Goal: Task Accomplishment & Management: Use online tool/utility

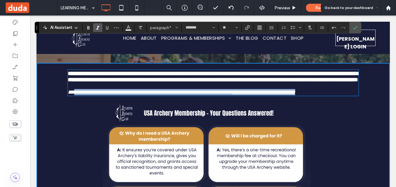
scroll to position [2717, 0]
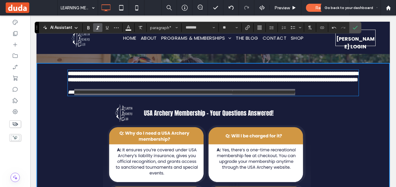
click at [17, 11] on span at bounding box center [31, 8] width 53 height 12
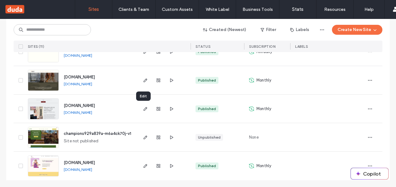
scroll to position [256, 0]
click at [145, 165] on icon "button" at bounding box center [145, 165] width 5 height 5
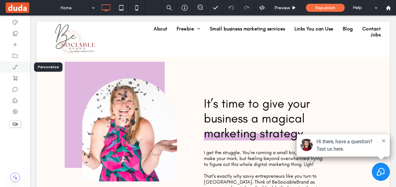
click at [19, 66] on div at bounding box center [15, 66] width 30 height 11
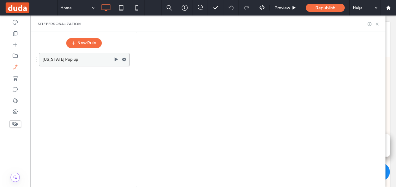
click at [116, 59] on use at bounding box center [116, 59] width 3 height 4
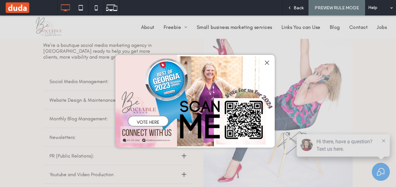
scroll to position [700, 0]
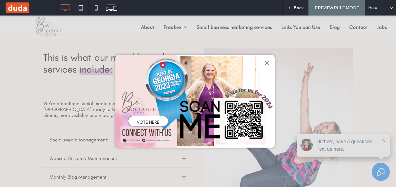
click at [269, 63] on div at bounding box center [267, 63] width 8 height 8
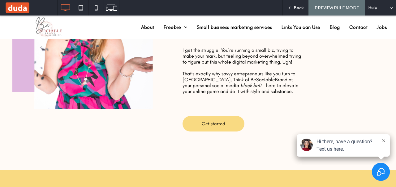
scroll to position [0, 0]
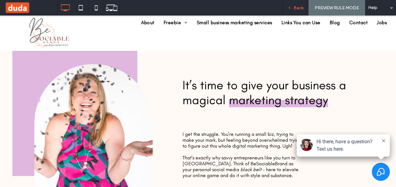
click at [291, 7] on icon at bounding box center [290, 8] width 4 height 4
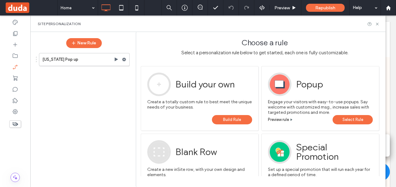
click at [341, 121] on link "Select Rule" at bounding box center [353, 119] width 40 height 9
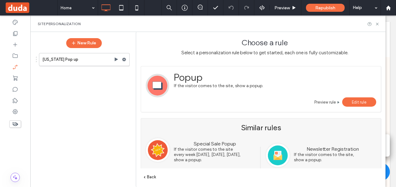
click at [328, 101] on span "Preview rule" at bounding box center [326, 102] width 22 height 5
click at [14, 31] on use at bounding box center [15, 33] width 4 height 5
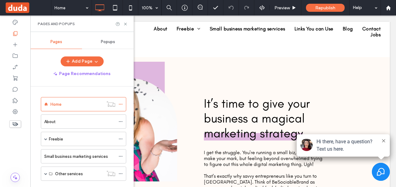
click at [110, 45] on div "New Rule" at bounding box center [84, 43] width 94 height 16
click at [109, 42] on span "Popups" at bounding box center [108, 41] width 14 height 5
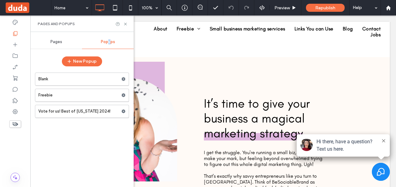
click at [89, 138] on div "Blank Freebie Vote for us! Best of Georgia 2024!" at bounding box center [82, 126] width 94 height 114
click at [11, 66] on div at bounding box center [15, 66] width 30 height 11
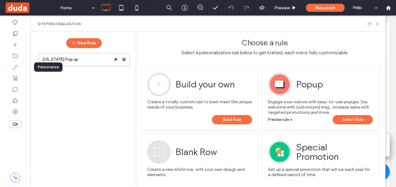
click at [81, 46] on button "New Rule" at bounding box center [84, 43] width 36 height 10
click at [83, 43] on button "New Rule" at bounding box center [84, 43] width 36 height 10
click at [378, 23] on icon at bounding box center [377, 24] width 5 height 5
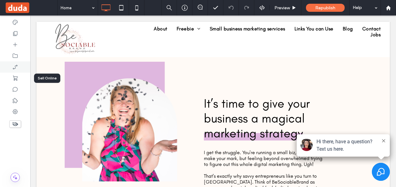
click at [17, 68] on icon at bounding box center [15, 67] width 6 height 6
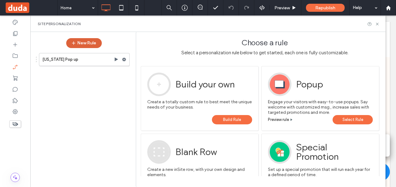
click at [93, 43] on button "New Rule" at bounding box center [84, 43] width 36 height 10
click at [339, 117] on link "Select Rule" at bounding box center [353, 119] width 40 height 9
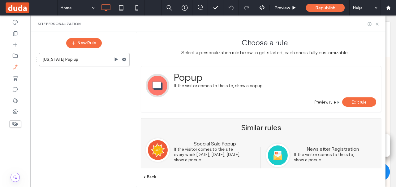
click at [355, 101] on span "Edit rule" at bounding box center [359, 102] width 15 height 5
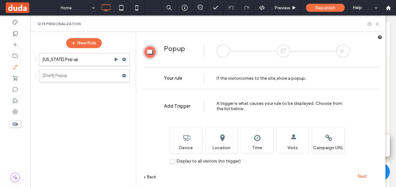
click at [363, 176] on span "Next" at bounding box center [362, 176] width 9 height 5
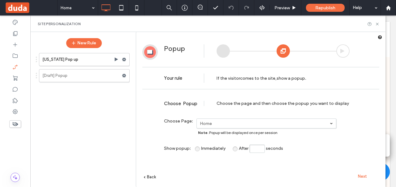
click at [363, 176] on span "Next" at bounding box center [362, 176] width 9 height 5
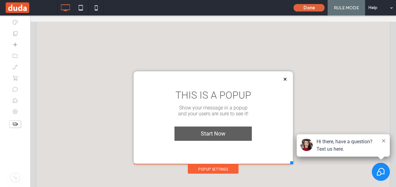
click at [304, 9] on button "Done" at bounding box center [309, 7] width 31 height 7
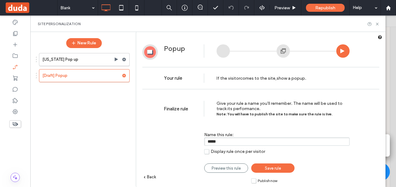
click at [241, 139] on input "*****" at bounding box center [277, 141] width 146 height 8
type input "**********"
click at [281, 170] on link "Save rule" at bounding box center [272, 167] width 43 height 9
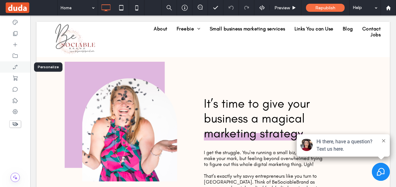
click at [17, 64] on icon at bounding box center [15, 67] width 6 height 6
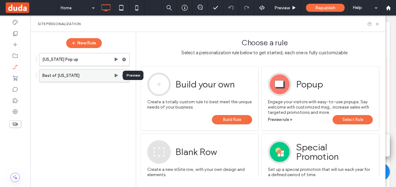
click at [116, 74] on use at bounding box center [116, 75] width 3 height 4
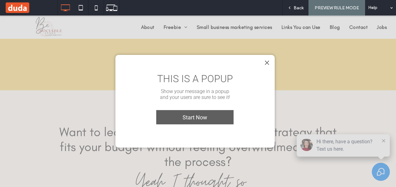
scroll to position [329, 0]
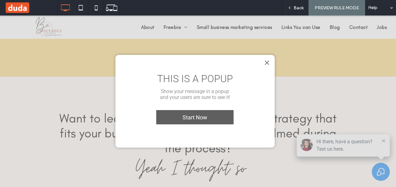
click at [266, 62] on div at bounding box center [267, 63] width 8 height 8
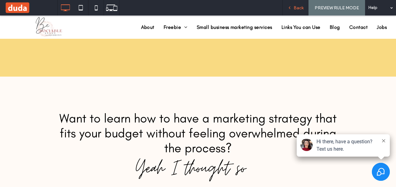
click at [296, 7] on span "Back" at bounding box center [299, 7] width 10 height 5
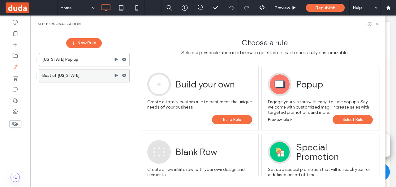
click at [100, 78] on label "Best of Georgia" at bounding box center [78, 75] width 72 height 12
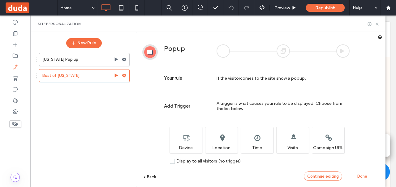
click at [322, 177] on span "Continue editing" at bounding box center [324, 176] width 32 height 5
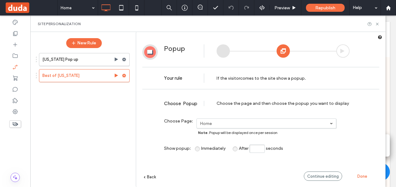
click at [325, 176] on span "Continue editing" at bounding box center [324, 176] width 32 height 5
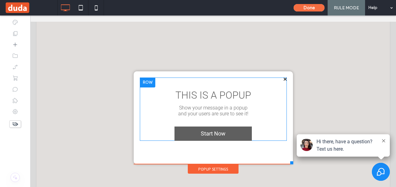
click at [260, 83] on div "THIS IS A POPUP Show your message in a popup and your users are sure to see it!…" at bounding box center [213, 108] width 147 height 63
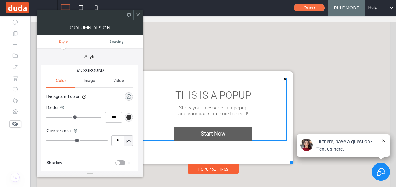
click at [244, 94] on span "THIS IS A POPUP" at bounding box center [214, 95] width 76 height 12
click at [138, 18] on span at bounding box center [138, 14] width 5 height 9
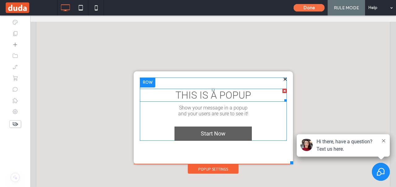
click at [283, 91] on div at bounding box center [285, 91] width 4 height 4
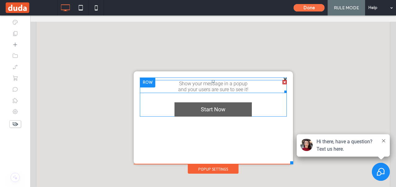
drag, startPoint x: 282, startPoint y: 82, endPoint x: 312, endPoint y: 98, distance: 33.2
click at [283, 82] on div at bounding box center [285, 82] width 4 height 4
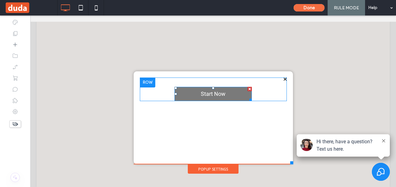
click at [248, 88] on div at bounding box center [250, 89] width 4 height 4
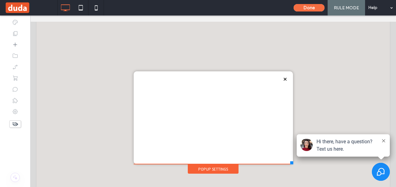
click at [222, 96] on div "Click To Paste" at bounding box center [213, 117] width 147 height 80
click at [250, 88] on div "Click To Paste" at bounding box center [213, 117] width 147 height 80
click at [256, 100] on div "Click To Paste" at bounding box center [213, 117] width 147 height 80
click at [237, 113] on div "Click To Paste" at bounding box center [213, 117] width 147 height 80
drag, startPoint x: 223, startPoint y: 117, endPoint x: 210, endPoint y: 115, distance: 12.6
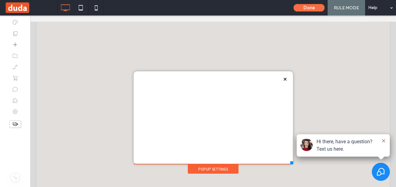
click at [212, 116] on div "Click To Paste" at bounding box center [213, 117] width 147 height 80
click at [210, 114] on div "Click To Paste" at bounding box center [213, 117] width 147 height 80
click at [17, 45] on icon at bounding box center [15, 44] width 6 height 6
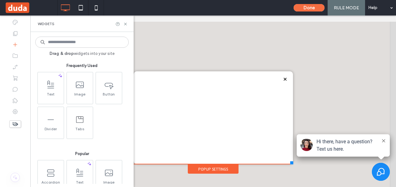
click at [84, 85] on icon at bounding box center [80, 85] width 10 height 10
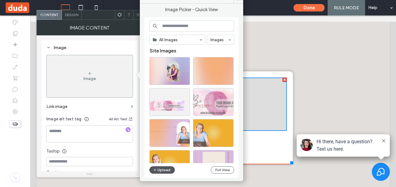
click at [156, 170] on icon "button" at bounding box center [155, 169] width 4 height 5
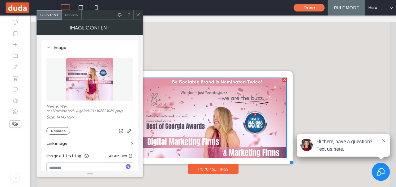
click at [140, 20] on div "Image Content" at bounding box center [90, 27] width 107 height 15
click at [138, 15] on icon at bounding box center [138, 14] width 5 height 5
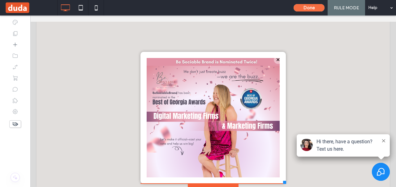
drag, startPoint x: 287, startPoint y: 170, endPoint x: 284, endPoint y: 182, distance: 12.2
click at [284, 182] on div "Click To Paste About Freebie Holiday Posting Plan Freebie Small business market…" at bounding box center [214, 104] width 354 height 165
drag, startPoint x: 234, startPoint y: 55, endPoint x: 232, endPoint y: 53, distance: 3.3
click at [232, 53] on div "Click To Paste" at bounding box center [213, 118] width 145 height 132
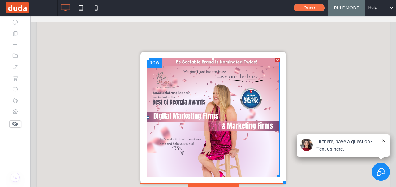
scroll to position [7, 0]
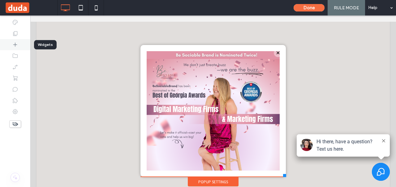
click at [9, 50] on div at bounding box center [15, 44] width 30 height 11
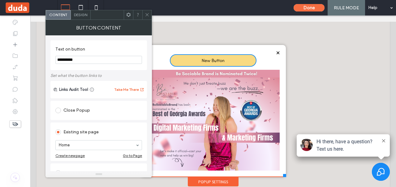
click at [148, 15] on use at bounding box center [147, 14] width 3 height 3
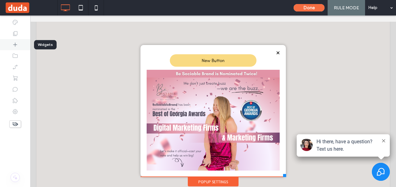
click at [23, 47] on div at bounding box center [15, 44] width 30 height 11
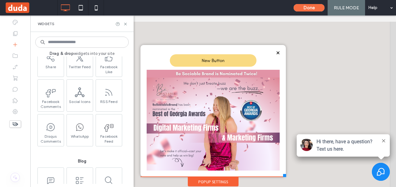
scroll to position [960, 0]
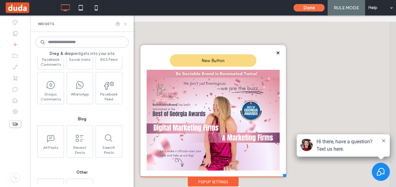
click at [126, 23] on icon at bounding box center [125, 24] width 5 height 5
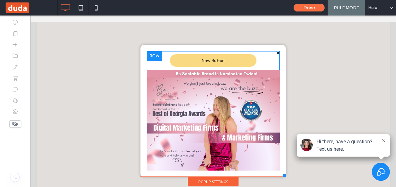
click at [151, 64] on div "New Button Click To Paste" at bounding box center [213, 120] width 133 height 138
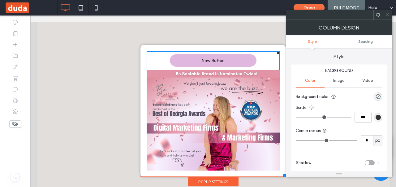
click at [216, 56] on link "New Button" at bounding box center [213, 60] width 87 height 12
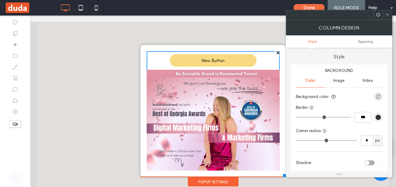
click at [390, 15] on icon at bounding box center [388, 14] width 5 height 5
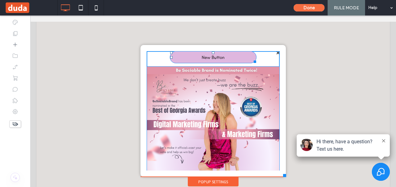
drag, startPoint x: 208, startPoint y: 55, endPoint x: 230, endPoint y: 83, distance: 35.3
click at [206, 52] on div "New Button T:0 Click To Paste" at bounding box center [213, 118] width 133 height 135
drag, startPoint x: 166, startPoint y: 52, endPoint x: 176, endPoint y: 49, distance: 10.4
click at [176, 49] on div "New Button T:0 L:105 Click To Paste" at bounding box center [213, 111] width 145 height 132
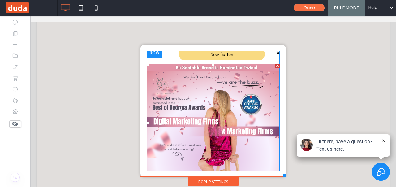
scroll to position [0, 0]
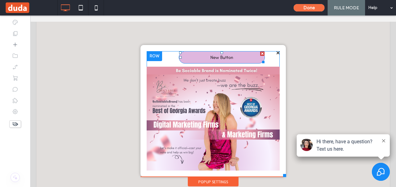
click at [260, 52] on div at bounding box center [262, 53] width 4 height 4
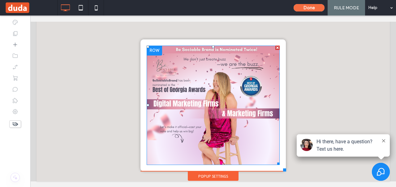
scroll to position [6, 0]
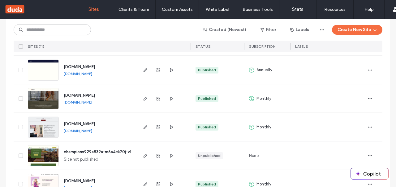
scroll to position [256, 0]
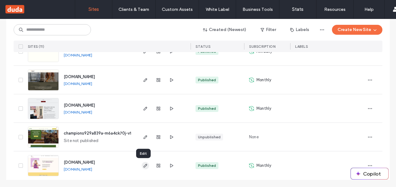
click at [144, 166] on icon "button" at bounding box center [145, 165] width 5 height 5
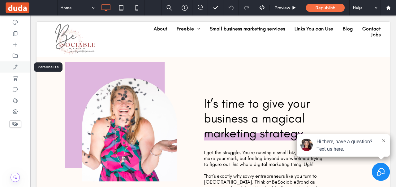
click at [18, 67] on icon at bounding box center [15, 67] width 6 height 6
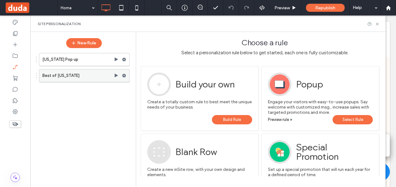
click at [107, 73] on label "Best of Georgia" at bounding box center [78, 75] width 72 height 12
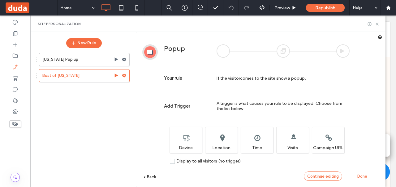
click at [327, 176] on span "Continue editing" at bounding box center [324, 176] width 32 height 5
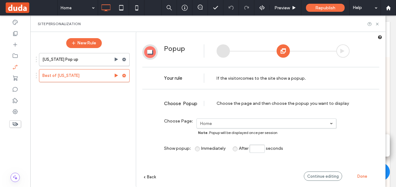
click at [299, 124] on label "Home" at bounding box center [265, 123] width 130 height 5
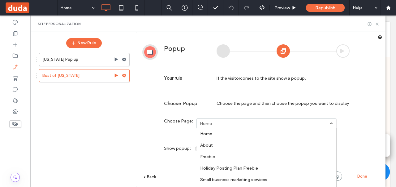
click at [209, 134] on label "Home" at bounding box center [206, 133] width 12 height 5
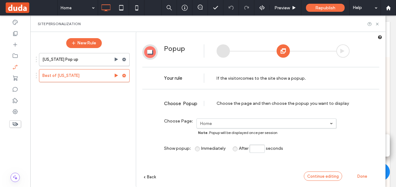
click at [330, 176] on span "Continue editing" at bounding box center [324, 176] width 32 height 5
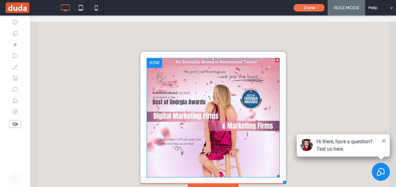
click at [208, 111] on img at bounding box center [213, 117] width 133 height 119
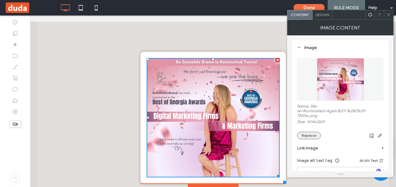
click at [312, 135] on button "Replace" at bounding box center [309, 135] width 24 height 7
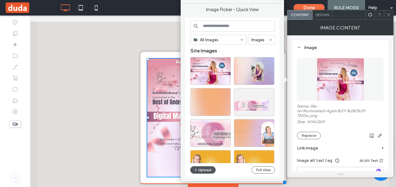
click at [202, 171] on button "Upload" at bounding box center [202, 169] width 25 height 7
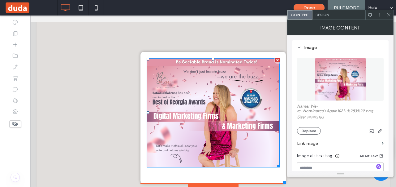
click at [389, 16] on icon at bounding box center [389, 14] width 5 height 5
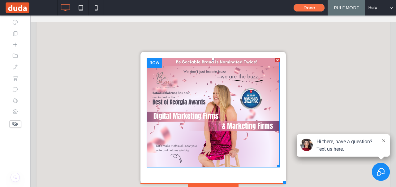
scroll to position [7, 0]
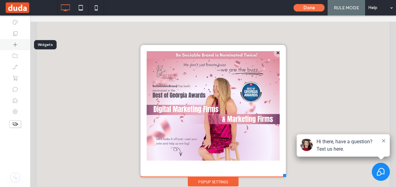
click at [17, 45] on use at bounding box center [15, 45] width 4 height 4
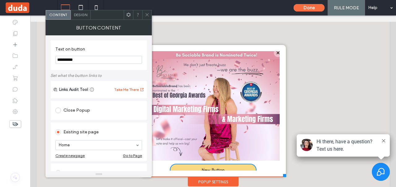
click at [89, 62] on input "**********" at bounding box center [98, 60] width 87 height 8
paste input "**********"
click at [78, 59] on input "**********" at bounding box center [98, 60] width 87 height 8
click at [108, 60] on input "**********" at bounding box center [98, 60] width 87 height 8
type input "**********"
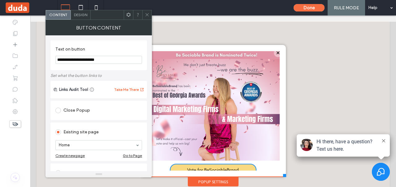
scroll to position [31, 0]
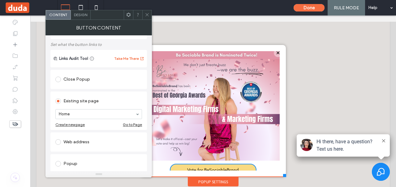
click at [62, 142] on label at bounding box center [59, 142] width 8 height 6
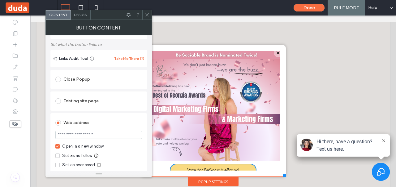
click at [91, 136] on input "url" at bounding box center [98, 135] width 87 height 8
paste input "**********"
type input "**********"
click at [147, 15] on icon at bounding box center [147, 14] width 5 height 5
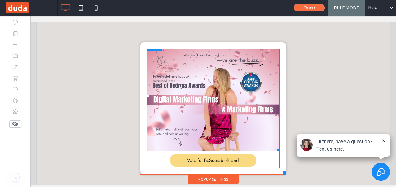
scroll to position [6, 0]
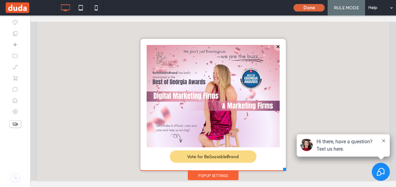
click at [310, 10] on button "Done" at bounding box center [309, 7] width 31 height 7
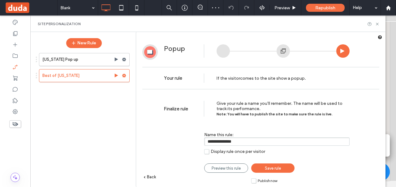
click at [254, 180] on label "Publish now" at bounding box center [264, 180] width 26 height 5
click at [277, 168] on span "Save rule" at bounding box center [273, 168] width 16 height 5
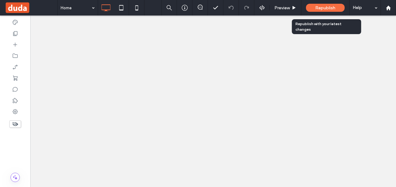
scroll to position [0, 0]
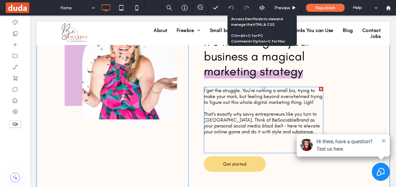
scroll to position [124, 0]
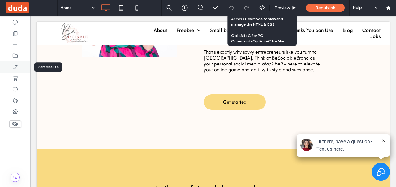
click at [15, 68] on icon at bounding box center [15, 67] width 6 height 6
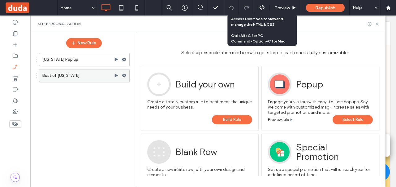
click at [75, 79] on label "Best of Georgia" at bounding box center [78, 75] width 72 height 12
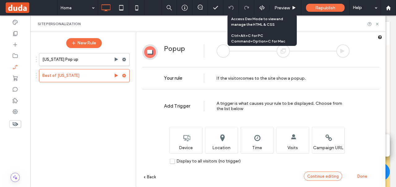
click at [322, 173] on div "Continue editing" at bounding box center [323, 175] width 38 height 9
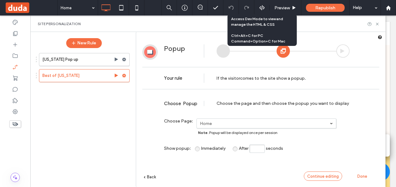
click at [323, 176] on span "Continue editing" at bounding box center [324, 176] width 32 height 5
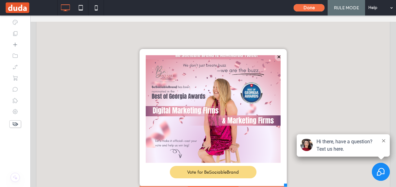
scroll to position [4, 0]
drag, startPoint x: 280, startPoint y: 183, endPoint x: 283, endPoint y: 187, distance: 5.0
click at [283, 186] on html "Click To Paste About Freebie Holiday Posting Plan Freebie Small business market…" at bounding box center [213, 103] width 366 height 177
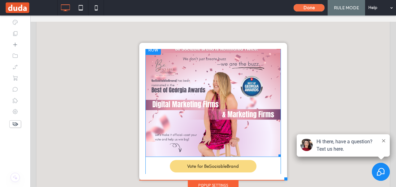
scroll to position [9, 0]
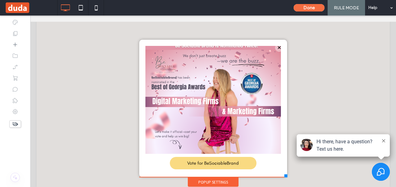
click at [224, 181] on div "Popup Settings" at bounding box center [213, 181] width 51 height 9
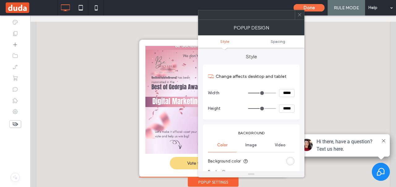
type input "**"
click at [261, 182] on div "Click To Paste About Freebie Holiday Posting Plan Freebie Small business market…" at bounding box center [213, 95] width 151 height 184
click at [162, 170] on div "Vote for BeSociableBrand Click To Paste" at bounding box center [214, 107] width 136 height 130
click at [151, 159] on div "Vote for BeSociableBrand Click To Paste" at bounding box center [214, 107] width 136 height 130
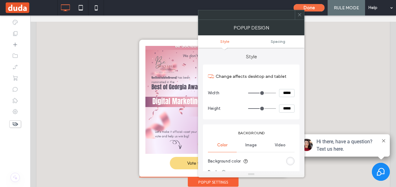
click at [299, 18] on span at bounding box center [300, 14] width 5 height 9
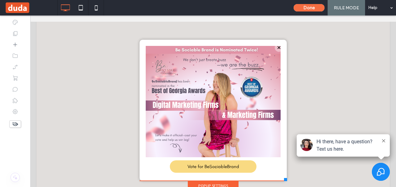
scroll to position [4, 0]
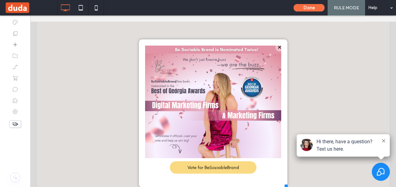
drag, startPoint x: 281, startPoint y: 176, endPoint x: 283, endPoint y: 182, distance: 6.3
click at [283, 182] on div "Click To Paste About Freebie Holiday Posting Plan Freebie Small business market…" at bounding box center [214, 100] width 152 height 194
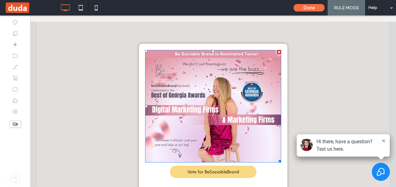
scroll to position [15, 0]
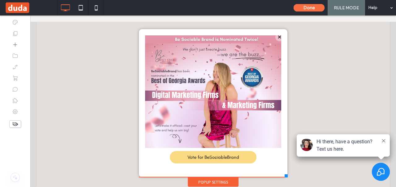
click at [315, 60] on div at bounding box center [213, 100] width 366 height 171
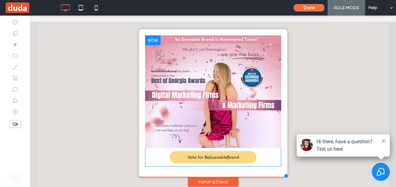
click at [271, 155] on div "Vote for BeSociableBrand Click To Paste" at bounding box center [213, 100] width 137 height 131
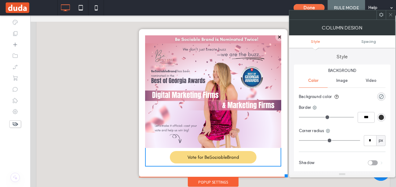
click at [381, 96] on div "rgba(0, 0, 0, 0)" at bounding box center [381, 96] width 5 height 5
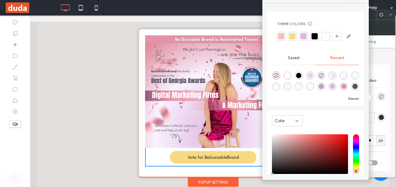
click at [313, 78] on div "rgba(234, 209, 234, 1)" at bounding box center [310, 75] width 5 height 5
type input "*******"
type input "***"
type input "****"
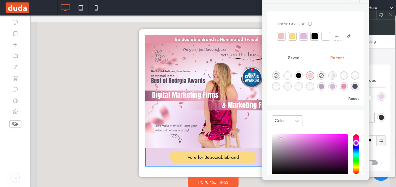
click at [335, 89] on div "rgba(216, 185, 222, 1)" at bounding box center [332, 86] width 5 height 5
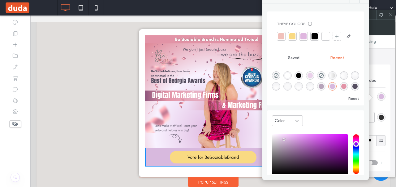
click at [304, 33] on div at bounding box center [304, 36] width 6 height 6
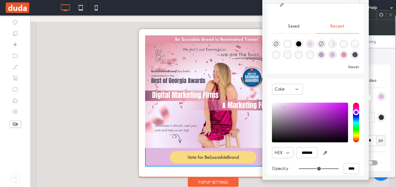
scroll to position [50, 0]
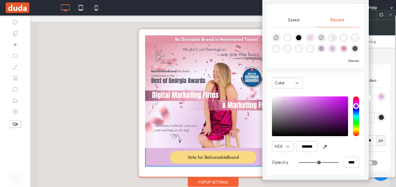
click at [287, 35] on div "rgba(255, 255, 255, 1)" at bounding box center [287, 37] width 5 height 5
type input "*******"
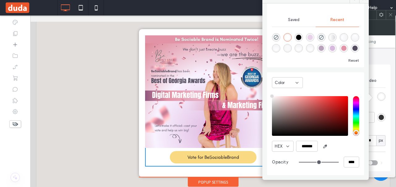
click at [255, 168] on div "Vote for BeSociableBrand Click To Paste" at bounding box center [213, 102] width 137 height 135
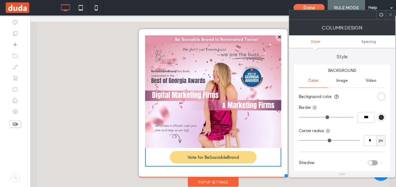
click at [393, 15] on div at bounding box center [390, 14] width 9 height 9
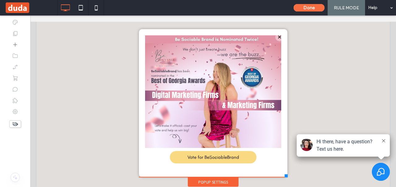
click at [382, 140] on icon at bounding box center [383, 140] width 3 height 3
click at [382, 141] on icon at bounding box center [383, 140] width 3 height 3
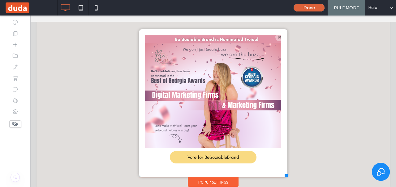
click at [303, 8] on button "Done" at bounding box center [309, 7] width 31 height 7
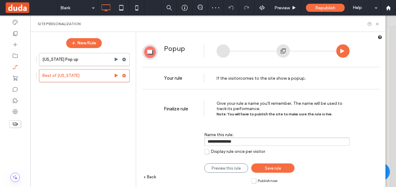
click at [266, 166] on span "Save rule" at bounding box center [273, 168] width 16 height 5
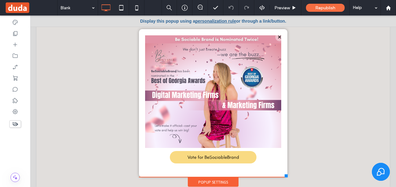
click at [11, 9] on span at bounding box center [31, 8] width 53 height 12
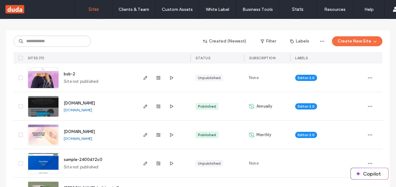
scroll to position [62, 0]
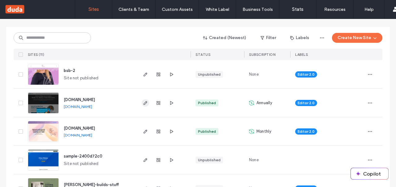
click at [145, 104] on icon "button" at bounding box center [145, 102] width 5 height 5
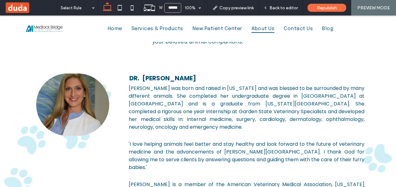
scroll to position [310, 0]
click at [273, 8] on span "Back to editor" at bounding box center [284, 7] width 28 height 5
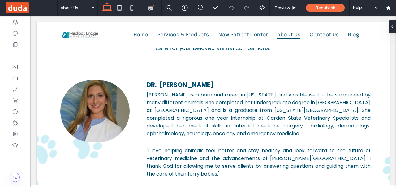
click at [150, 153] on span "'I love helping animals feel better and stay healthy and look forward to the fu…" at bounding box center [259, 162] width 224 height 30
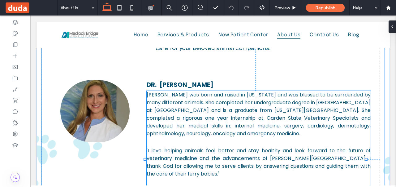
scroll to position [373, 0]
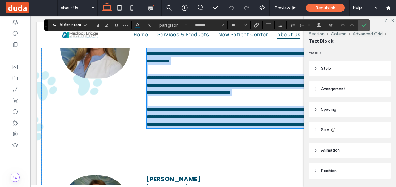
type input "*******"
type input "**"
click at [145, 86] on div at bounding box center [145, 96] width 0 height 136
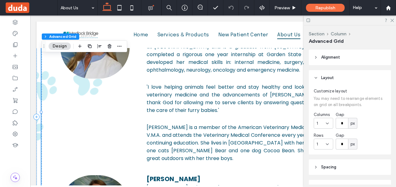
click at [147, 86] on span "'I love helping animals feel better and stay healthy and look forward to the fu…" at bounding box center [259, 98] width 224 height 30
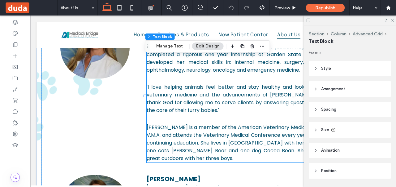
click at [147, 86] on span "'I love helping animals feel better and stay healthy and look forward to the fu…" at bounding box center [259, 98] width 224 height 30
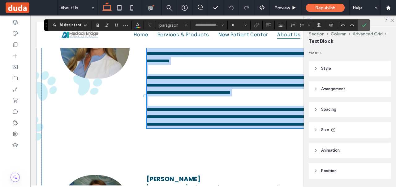
click at [147, 86] on span "**********" at bounding box center [260, 85] width 226 height 20
type input "*******"
type input "**"
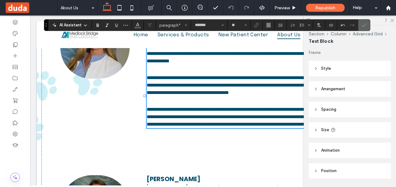
click at [362, 23] on icon "Confirm" at bounding box center [364, 25] width 5 height 5
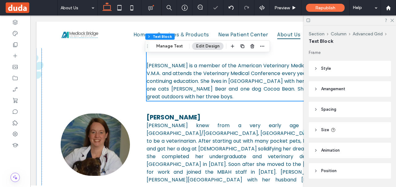
scroll to position [435, 0]
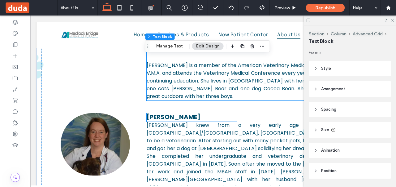
click at [201, 118] on p "[PERSON_NAME]" at bounding box center [192, 117] width 90 height 8
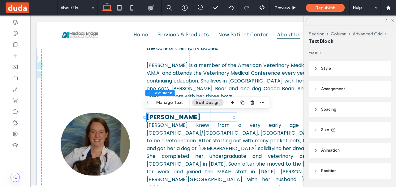
click at [201, 118] on p "[PERSON_NAME]" at bounding box center [192, 117] width 90 height 8
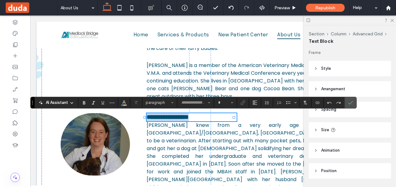
type input "*******"
type input "**"
click at [201, 118] on p "**********" at bounding box center [192, 117] width 90 height 8
click at [352, 103] on label "Confirm" at bounding box center [350, 102] width 9 height 11
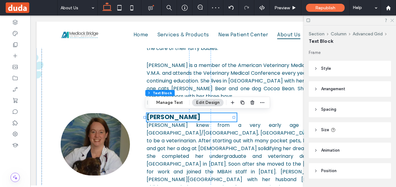
click at [393, 19] on icon at bounding box center [392, 20] width 4 height 4
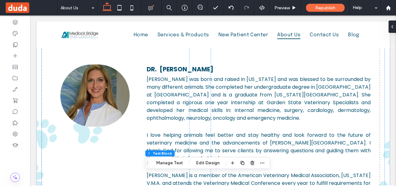
scroll to position [311, 0]
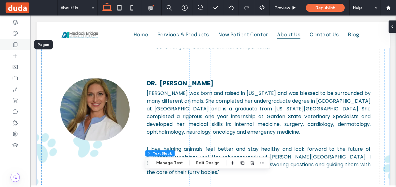
click at [16, 46] on icon at bounding box center [15, 44] width 6 height 6
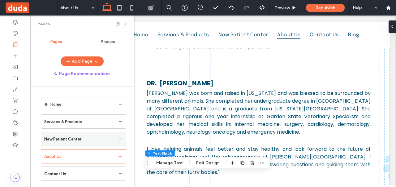
scroll to position [31, 0]
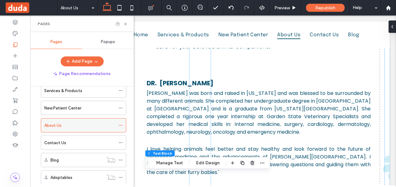
click at [120, 124] on icon at bounding box center [121, 125] width 4 height 4
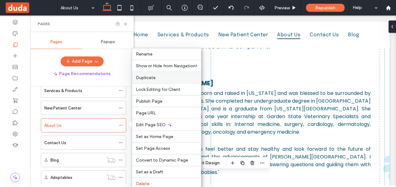
click at [163, 78] on label "Duplicate" at bounding box center [167, 77] width 62 height 5
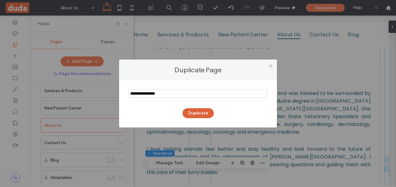
click at [190, 112] on button "Duplicate" at bounding box center [198, 113] width 31 height 10
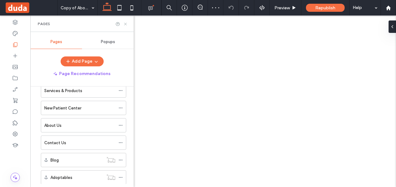
click at [126, 24] on icon at bounding box center [125, 24] width 5 height 5
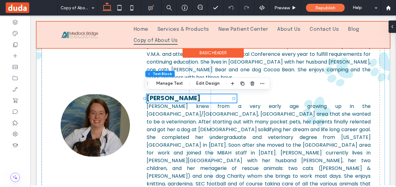
scroll to position [454, 0]
click at [125, 23] on div at bounding box center [214, 35] width 354 height 26
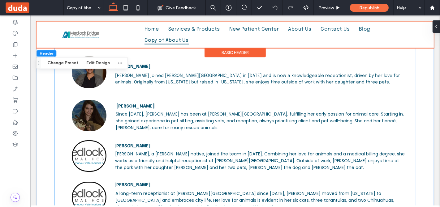
scroll to position [767, 0]
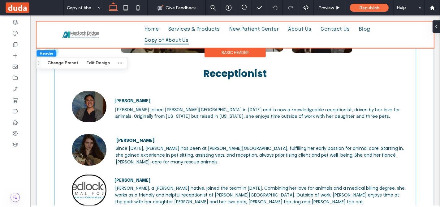
click at [130, 108] on span "[PERSON_NAME] joined [PERSON_NAME][GEOGRAPHIC_DATA] in [DATE] and is now a know…" at bounding box center [257, 113] width 285 height 11
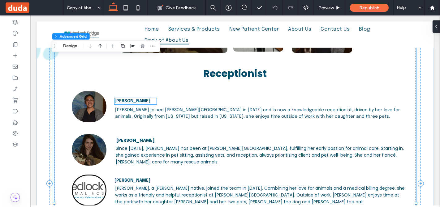
click at [124, 99] on strong "[PERSON_NAME]" at bounding box center [132, 101] width 36 height 4
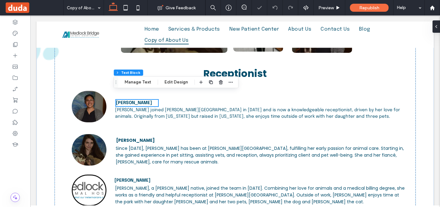
click at [126, 100] on p "[PERSON_NAME]" at bounding box center [137, 103] width 42 height 7
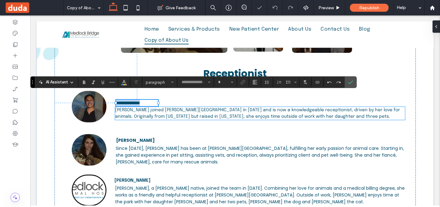
type input "********"
type input "**"
click at [126, 109] on span "[PERSON_NAME] joined [PERSON_NAME][GEOGRAPHIC_DATA] in [DATE] and is now a know…" at bounding box center [257, 113] width 285 height 11
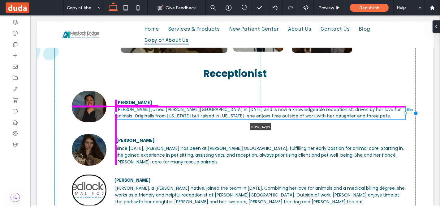
click at [114, 112] on div at bounding box center [115, 113] width 2 height 2
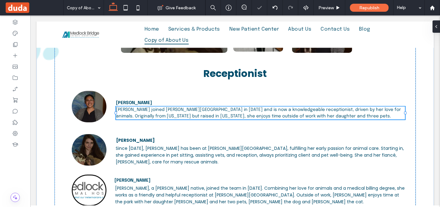
click at [127, 124] on div "Receptionist Veterinary Assistance and Technicians Kennel Technician [PERSON_NA…" at bounding box center [235, 209] width 362 height 558
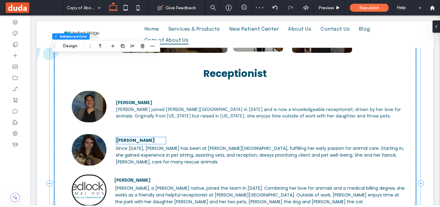
click at [125, 138] on strong "[PERSON_NAME]" at bounding box center [135, 141] width 39 height 6
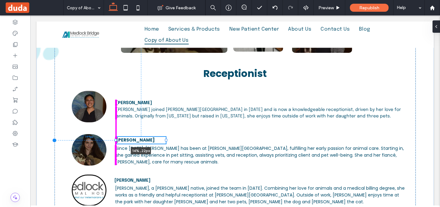
click at [114, 139] on div at bounding box center [115, 140] width 2 height 2
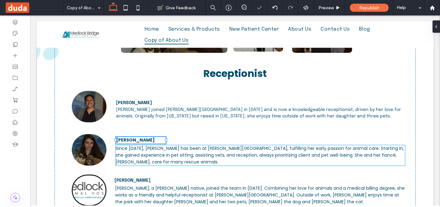
type input "****"
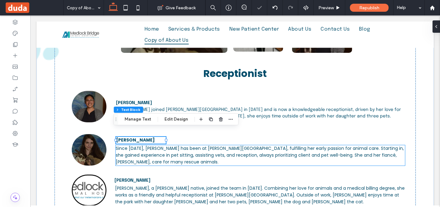
click at [118, 146] on span "Since [DATE], [PERSON_NAME] has been at [PERSON_NAME][GEOGRAPHIC_DATA], fulfill…" at bounding box center [260, 156] width 288 height 20
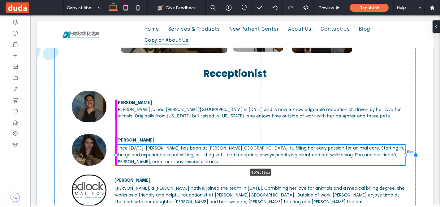
drag, startPoint x: 112, startPoint y: 147, endPoint x: 118, endPoint y: 150, distance: 6.7
click at [114, 154] on div at bounding box center [115, 155] width 2 height 2
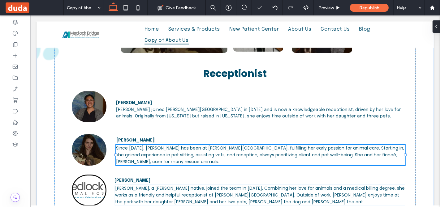
click at [134, 186] on span "[PERSON_NAME], a [PERSON_NAME] native, joined the team in [DATE]. Combining her…" at bounding box center [260, 196] width 290 height 20
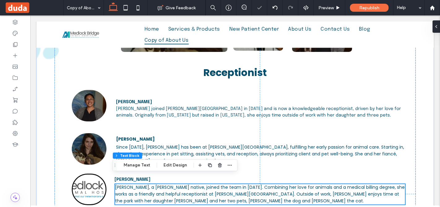
scroll to position [801, 0]
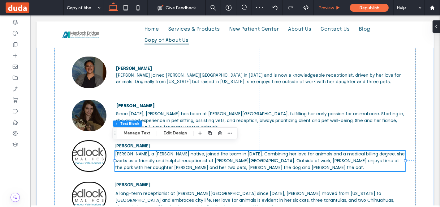
click at [325, 11] on div "Preview" at bounding box center [330, 7] width 32 height 15
click at [323, 6] on span "Preview" at bounding box center [326, 7] width 15 height 5
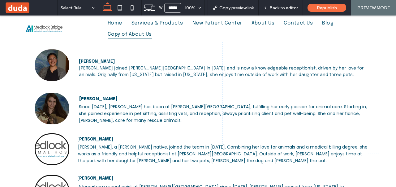
scroll to position [863, 0]
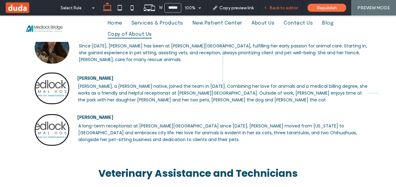
click at [286, 8] on span "Back to editor" at bounding box center [284, 7] width 28 height 5
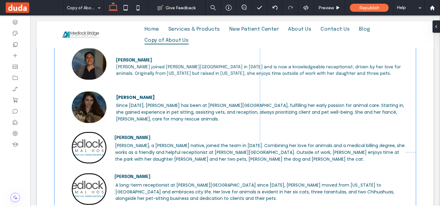
scroll to position [813, 0]
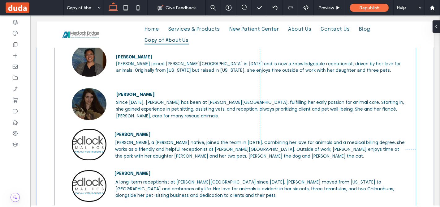
click at [132, 133] on strong "[PERSON_NAME]" at bounding box center [132, 135] width 36 height 4
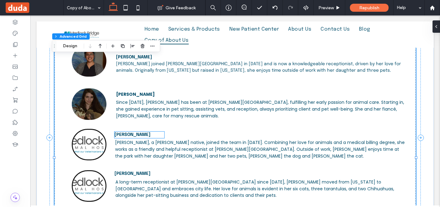
click at [116, 133] on strong "[PERSON_NAME]" at bounding box center [132, 135] width 36 height 4
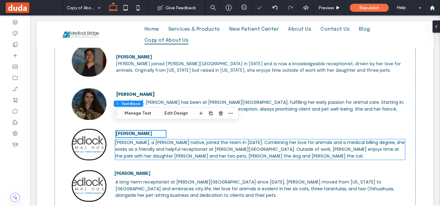
click at [121, 142] on span "[PERSON_NAME], a [PERSON_NAME] native, joined the team in [DATE]. Combining her…" at bounding box center [260, 150] width 290 height 20
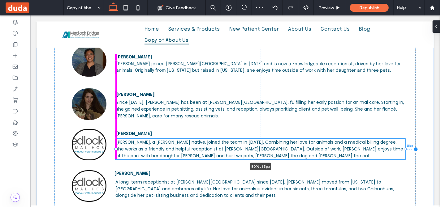
click at [114, 148] on div at bounding box center [115, 149] width 2 height 2
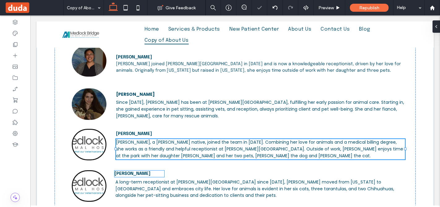
type input "**"
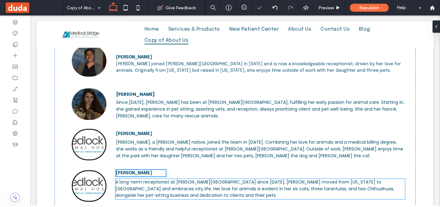
scroll to position [882, 0]
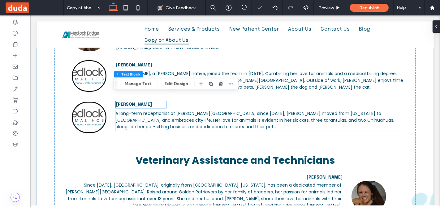
click at [117, 115] on span "A long-term receptionist at [PERSON_NAME][GEOGRAPHIC_DATA] since [DATE], [PERSO…" at bounding box center [254, 121] width 279 height 20
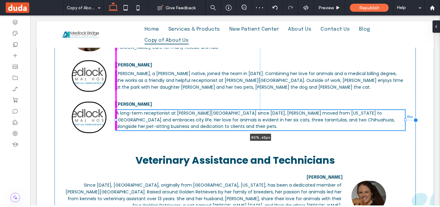
click at [114, 119] on div at bounding box center [115, 120] width 2 height 2
type input "**"
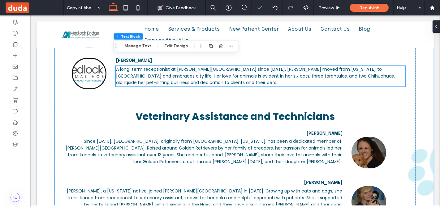
scroll to position [985, 0]
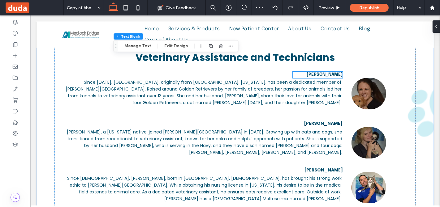
click at [322, 73] on strong "[PERSON_NAME]" at bounding box center [325, 75] width 36 height 4
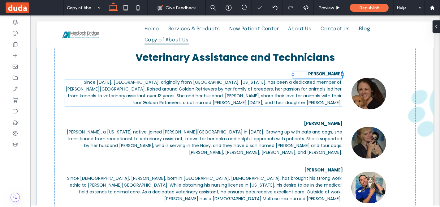
type input "****"
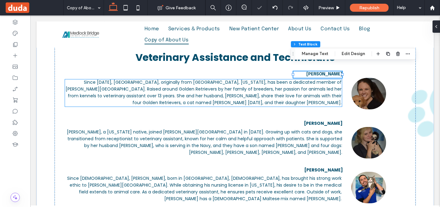
click at [335, 83] on span "Since [DATE], [GEOGRAPHIC_DATA], originally from [GEOGRAPHIC_DATA], [US_STATE],…" at bounding box center [203, 93] width 277 height 27
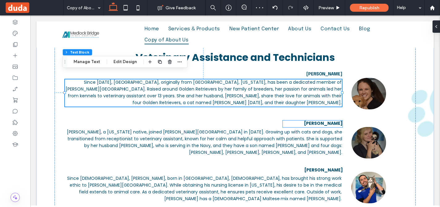
click at [329, 121] on strong "[PERSON_NAME]" at bounding box center [323, 124] width 39 height 6
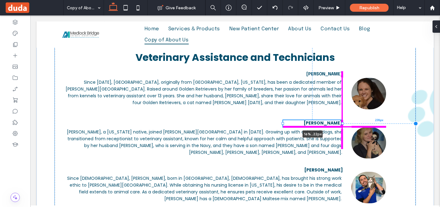
click at [341, 123] on div at bounding box center [342, 124] width 2 height 2
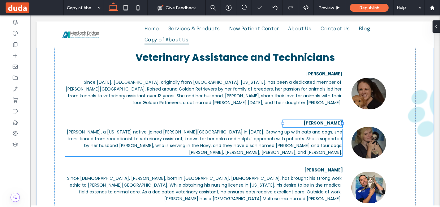
click at [334, 132] on span "[PERSON_NAME], a [US_STATE] native, joined [PERSON_NAME][GEOGRAPHIC_DATA] in [D…" at bounding box center [205, 142] width 276 height 27
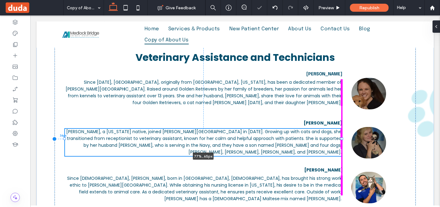
click at [341, 138] on div at bounding box center [342, 139] width 2 height 2
type input "****"
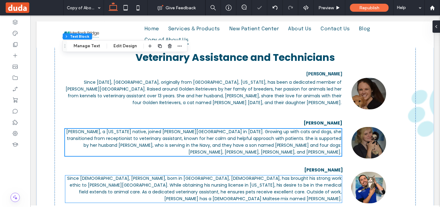
scroll to position [1054, 0]
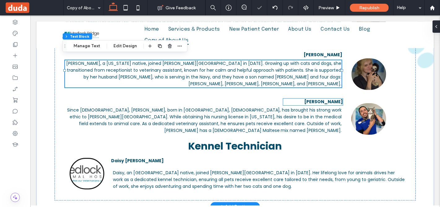
click at [336, 99] on strong "[PERSON_NAME]" at bounding box center [323, 102] width 39 height 6
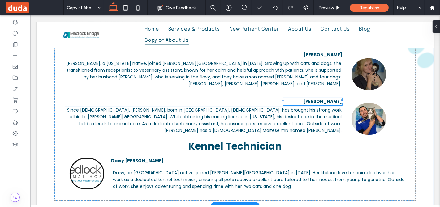
type input "****"
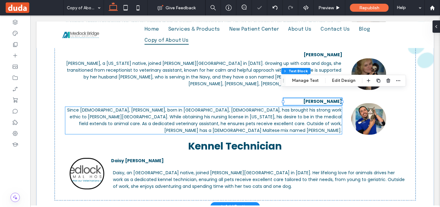
click at [333, 110] on span "Since [DEMOGRAPHIC_DATA], [PERSON_NAME], born in [GEOGRAPHIC_DATA], [DEMOGRAPHI…" at bounding box center [204, 120] width 275 height 27
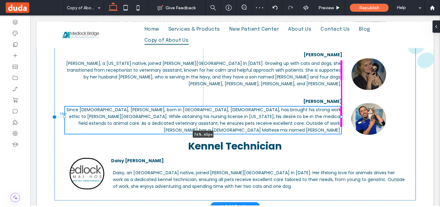
drag, startPoint x: 339, startPoint y: 110, endPoint x: 338, endPoint y: 115, distance: 4.7
click at [340, 116] on div at bounding box center [341, 117] width 2 height 2
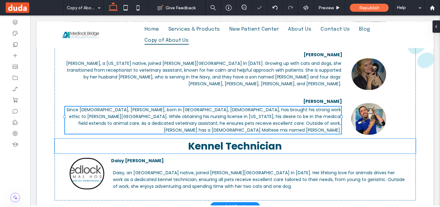
click at [304, 139] on h3 "Kennel Technician" at bounding box center [235, 146] width 362 height 15
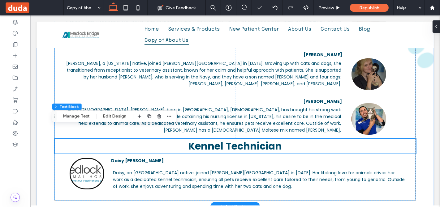
scroll to position [1088, 0]
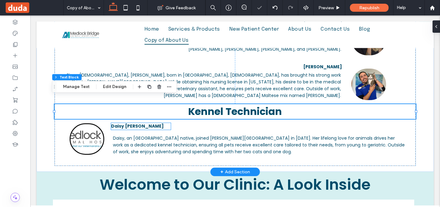
click at [120, 123] on font "Dais ﻿ y [PERSON_NAME]" at bounding box center [137, 126] width 53 height 6
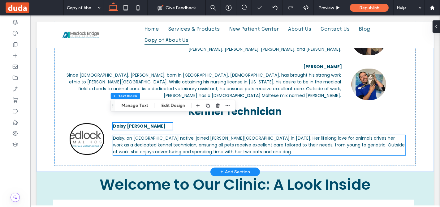
click at [131, 140] on span "Daisy, an [GEOGRAPHIC_DATA] native, joined [PERSON_NAME][GEOGRAPHIC_DATA] in [D…" at bounding box center [259, 145] width 292 height 20
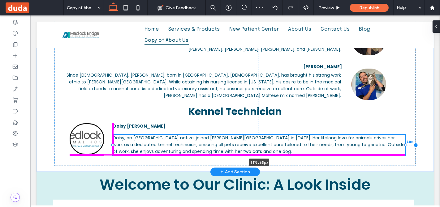
click at [111, 144] on div at bounding box center [112, 145] width 2 height 2
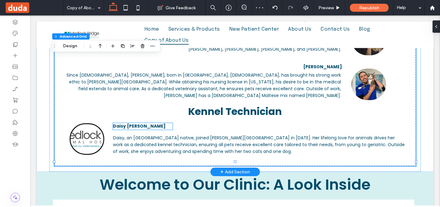
click at [128, 123] on font "Dais ﻿ y [PERSON_NAME]" at bounding box center [139, 126] width 53 height 6
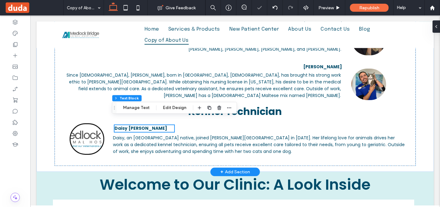
click at [116, 125] on font "Dais ﻿ y [PERSON_NAME]" at bounding box center [140, 128] width 53 height 6
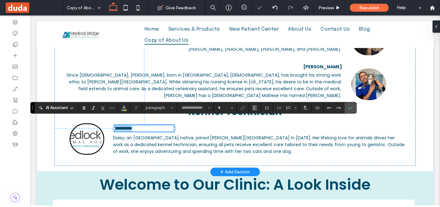
type input "********"
type input "**"
click at [111, 127] on div at bounding box center [112, 128] width 2 height 2
type input "**"
type input "****"
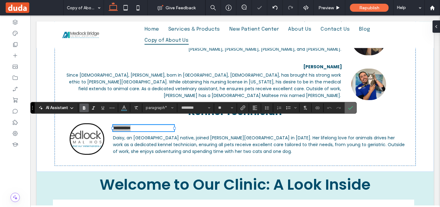
click at [349, 107] on icon "Confirm" at bounding box center [350, 108] width 5 height 5
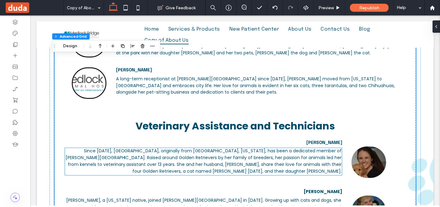
scroll to position [950, 0]
